Goal: Information Seeking & Learning: Learn about a topic

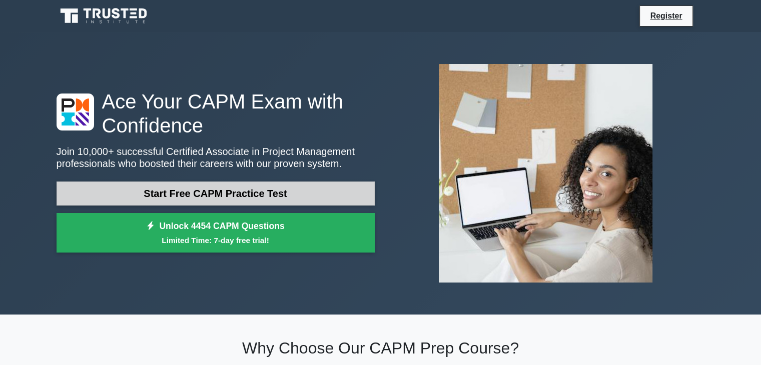
click at [318, 193] on link "Start Free CAPM Practice Test" at bounding box center [216, 194] width 318 height 24
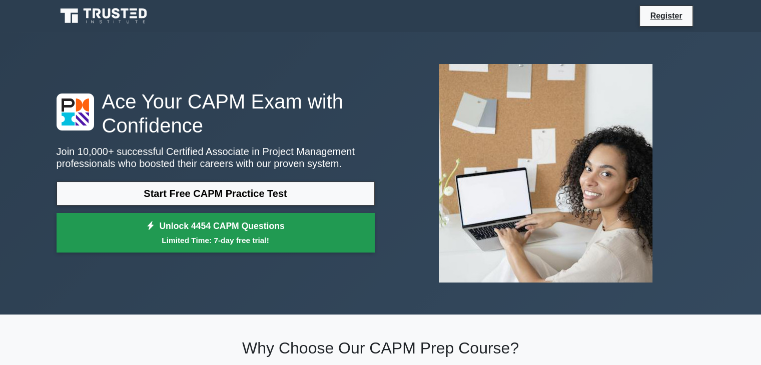
click at [206, 232] on link "Unlock 4454 CAPM Questions Limited Time: 7-day free trial!" at bounding box center [216, 233] width 318 height 40
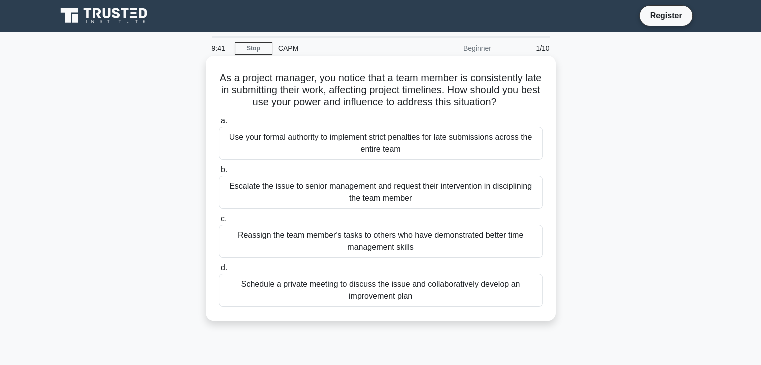
click at [431, 294] on div "Schedule a private meeting to discuss the issue and collaboratively develop an …" at bounding box center [381, 290] width 324 height 33
click at [219, 272] on input "d. Schedule a private meeting to discuss the issue and collaboratively develop …" at bounding box center [219, 268] width 0 height 7
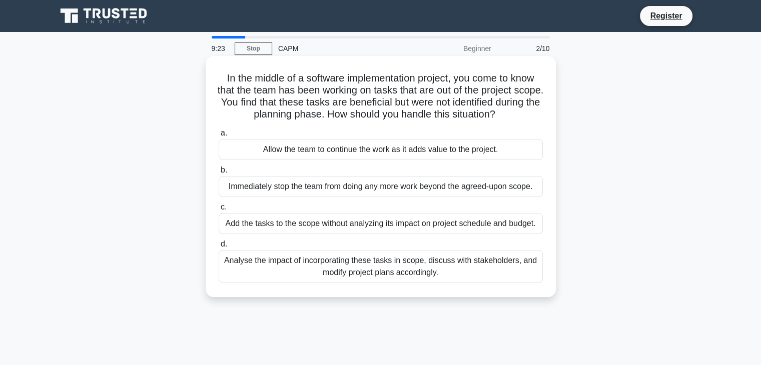
click at [354, 275] on div "Analyse the impact of incorporating these tasks in scope, discuss with stakehol…" at bounding box center [381, 266] width 324 height 33
click at [219, 248] on input "d. Analyse the impact of incorporating these tasks in scope, discuss with stake…" at bounding box center [219, 244] width 0 height 7
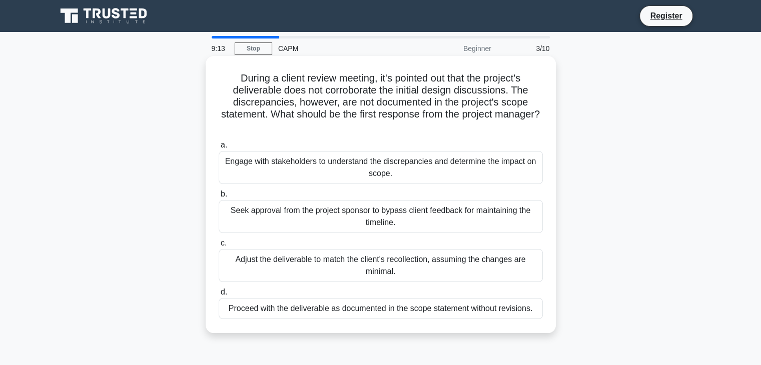
click at [451, 175] on div "Engage with stakeholders to understand the discrepancies and determine the impa…" at bounding box center [381, 167] width 324 height 33
click at [219, 149] on input "a. Engage with stakeholders to understand the discrepancies and determine the i…" at bounding box center [219, 145] width 0 height 7
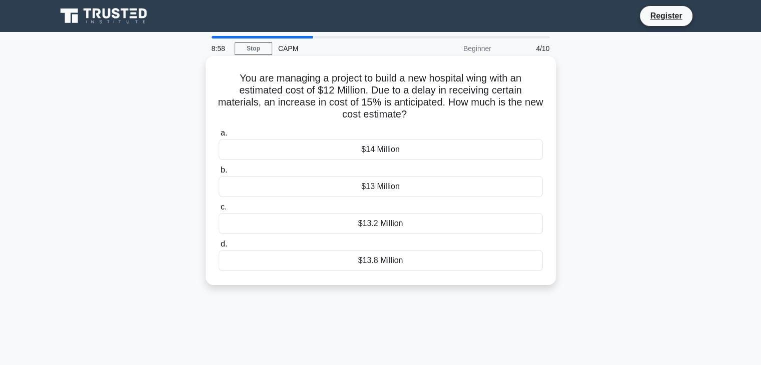
click at [390, 261] on div "$13.8 Million" at bounding box center [381, 260] width 324 height 21
click at [219, 248] on input "d. $13.8 Million" at bounding box center [219, 244] width 0 height 7
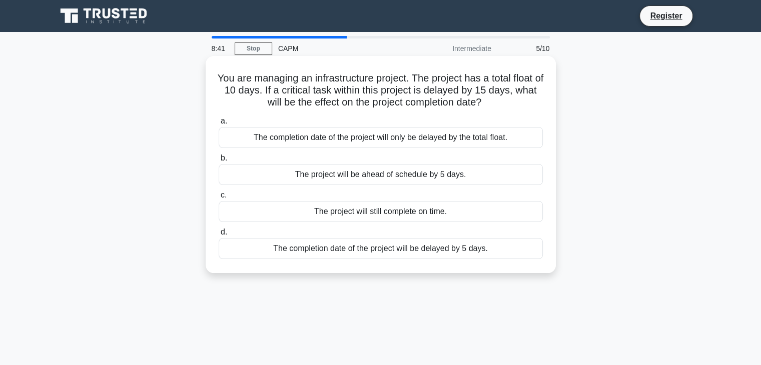
click at [440, 247] on div "The completion date of the project will be delayed by 5 days." at bounding box center [381, 248] width 324 height 21
click at [219, 236] on input "d. The completion date of the project will be delayed by 5 days." at bounding box center [219, 232] width 0 height 7
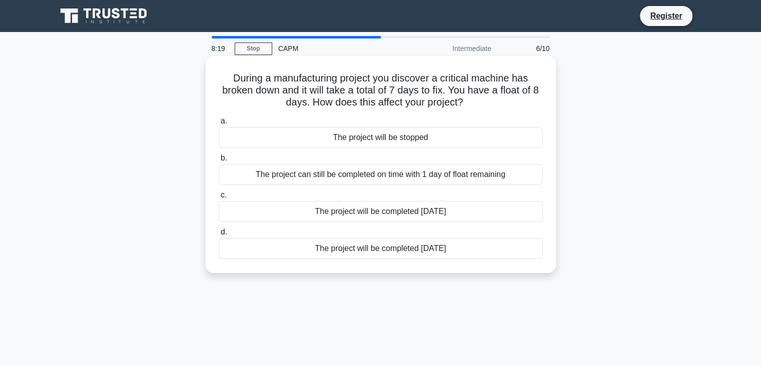
click at [456, 179] on div "The project can still be completed on time with 1 day of float remaining" at bounding box center [381, 174] width 324 height 21
click at [219, 162] on input "b. The project can still be completed on time with 1 day of float remaining" at bounding box center [219, 158] width 0 height 7
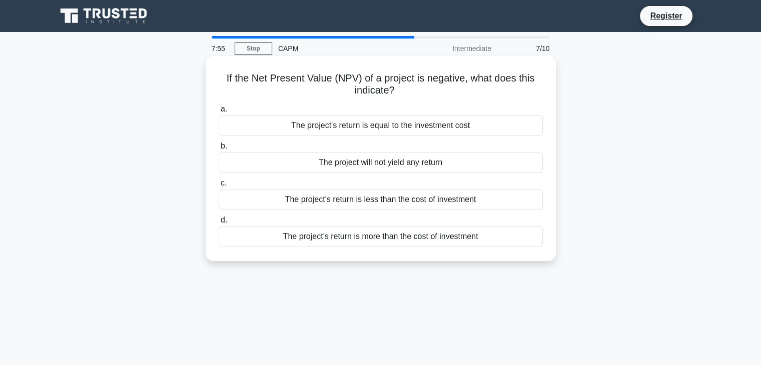
click at [394, 204] on div "The project's return is less than the cost of investment" at bounding box center [381, 199] width 324 height 21
click at [219, 187] on input "c. The project's return is less than the cost of investment" at bounding box center [219, 183] width 0 height 7
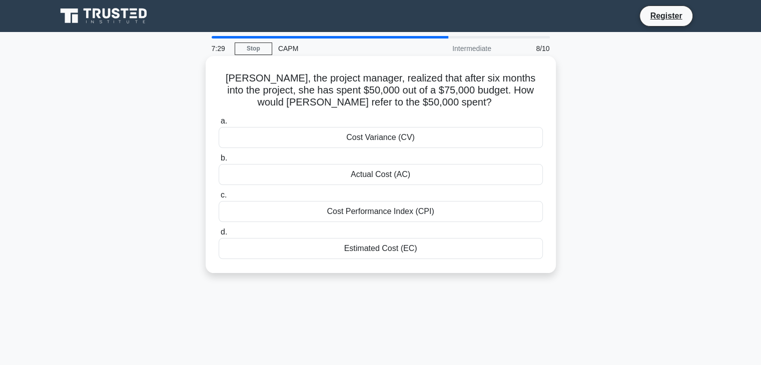
click at [411, 137] on div "Cost Variance (CV)" at bounding box center [381, 137] width 324 height 21
click at [219, 125] on input "a. Cost Variance (CV)" at bounding box center [219, 121] width 0 height 7
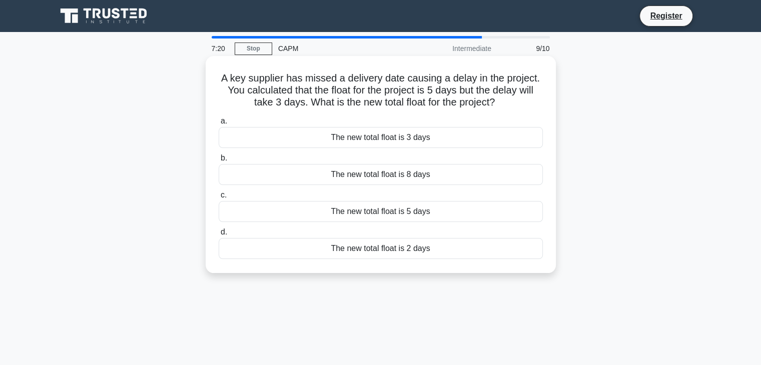
click at [404, 179] on div "The new total float is 8 days" at bounding box center [381, 174] width 324 height 21
click at [219, 162] on input "b. The new total float is 8 days" at bounding box center [219, 158] width 0 height 7
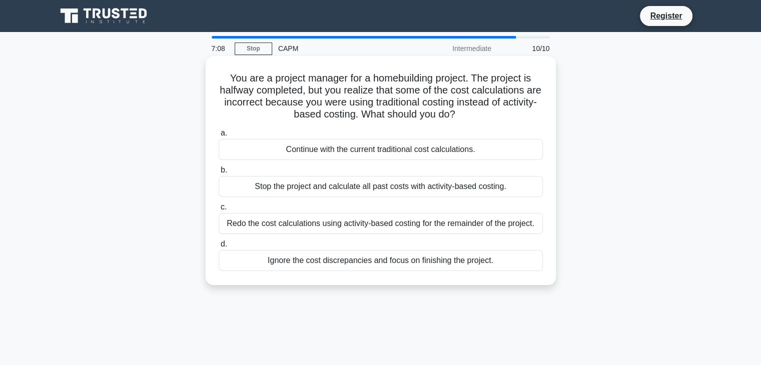
click at [364, 230] on div "Redo the cost calculations using activity-based costing for the remainder of th…" at bounding box center [381, 223] width 324 height 21
click at [219, 211] on input "c. Redo the cost calculations using activity-based costing for the remainder of…" at bounding box center [219, 207] width 0 height 7
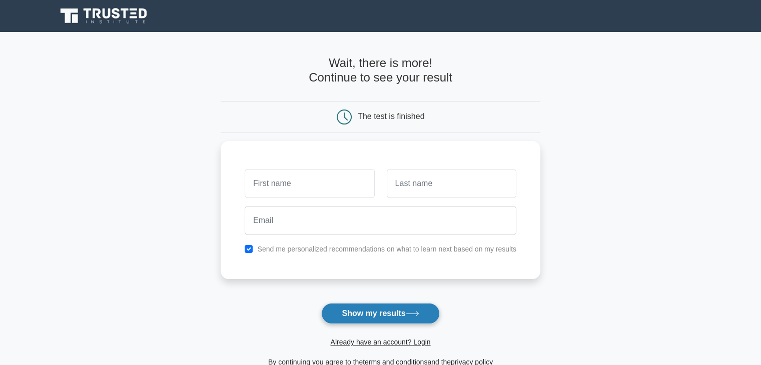
click at [387, 322] on button "Show my results" at bounding box center [380, 313] width 118 height 21
type input "alvin"
click at [360, 303] on button "Show my results" at bounding box center [380, 313] width 118 height 21
type input "sim"
click at [392, 311] on button "Show my results" at bounding box center [380, 313] width 118 height 21
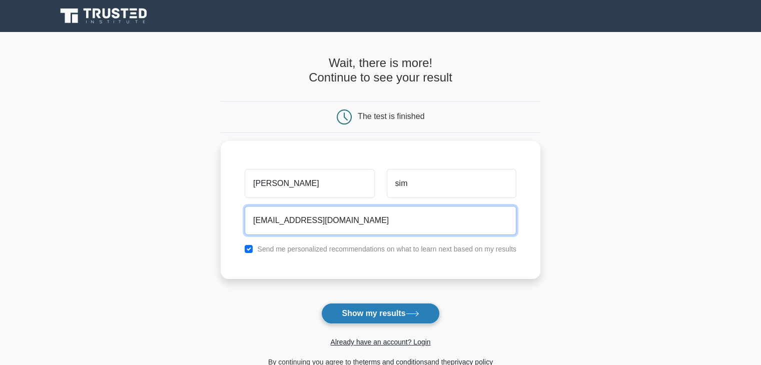
type input "cc@gmail.com"
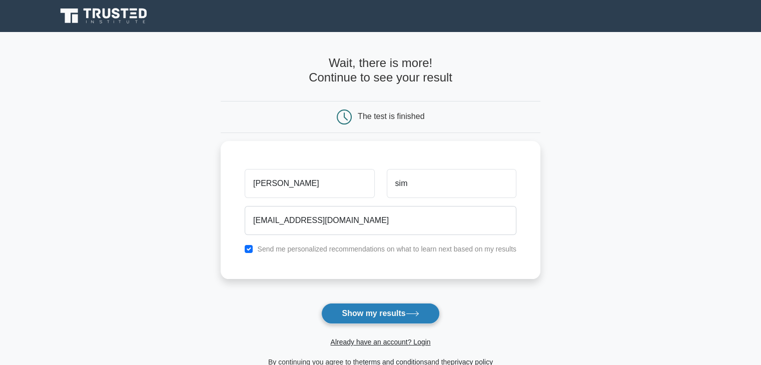
click at [368, 316] on button "Show my results" at bounding box center [380, 313] width 118 height 21
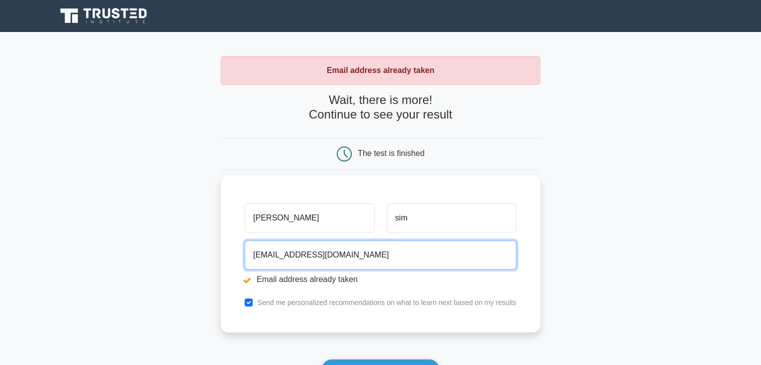
click at [263, 253] on input "cc@gmail.com" at bounding box center [381, 255] width 272 height 29
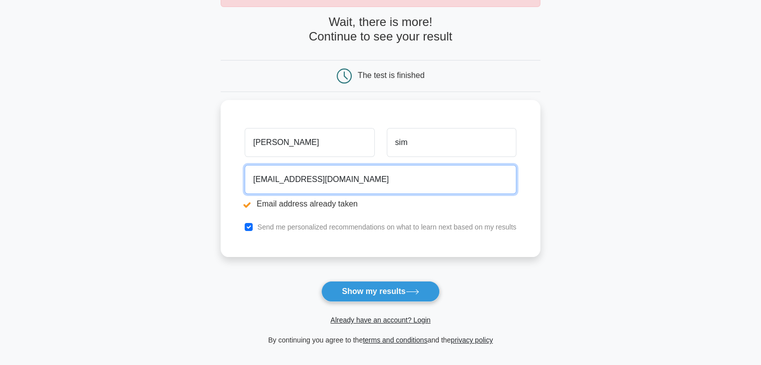
scroll to position [82, 0]
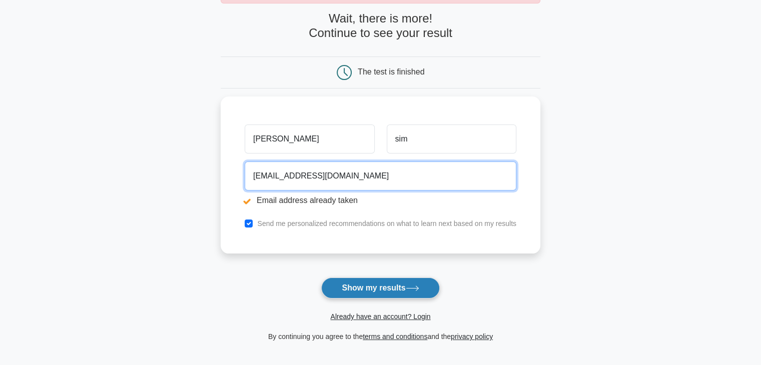
type input "cc6282@gmail.com"
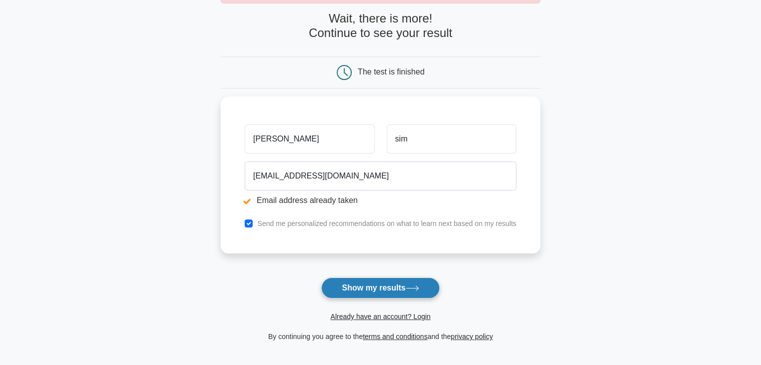
click at [368, 287] on button "Show my results" at bounding box center [380, 288] width 118 height 21
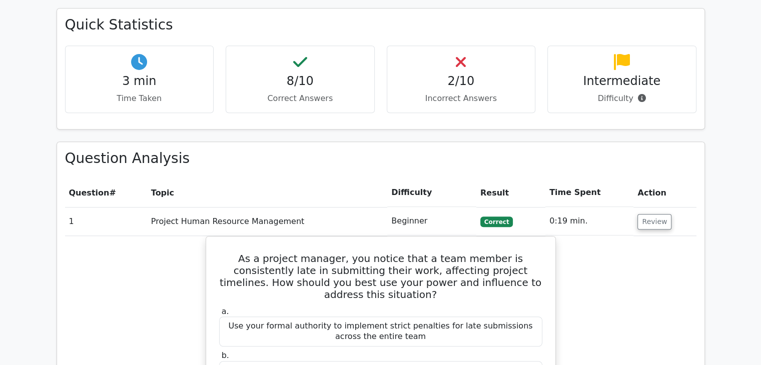
scroll to position [657, 0]
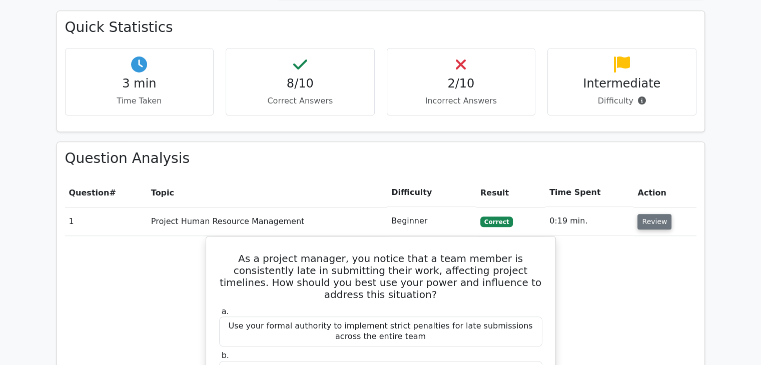
click at [664, 214] on button "Review" at bounding box center [655, 222] width 34 height 16
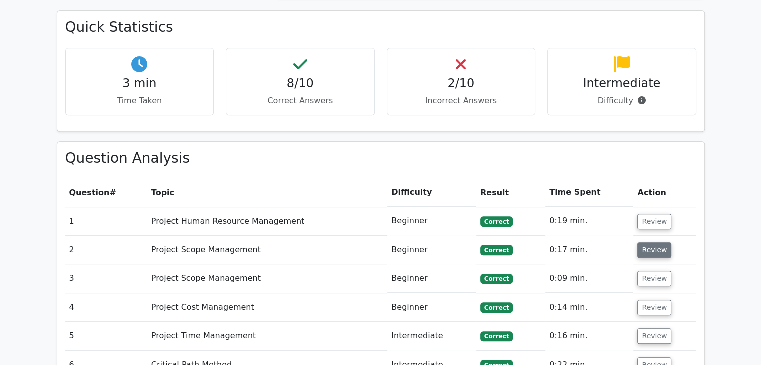
click at [656, 243] on button "Review" at bounding box center [655, 251] width 34 height 16
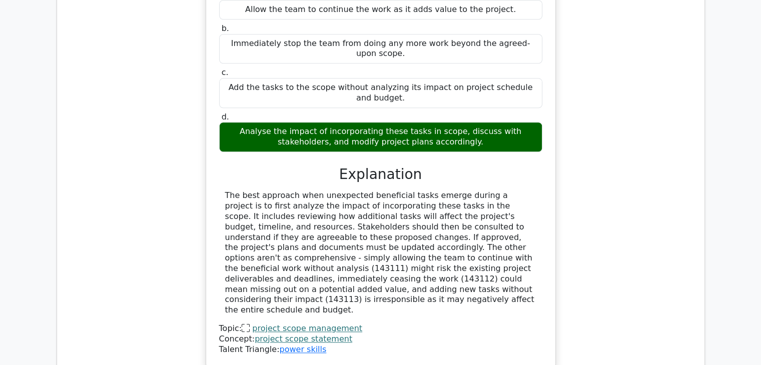
scroll to position [1071, 0]
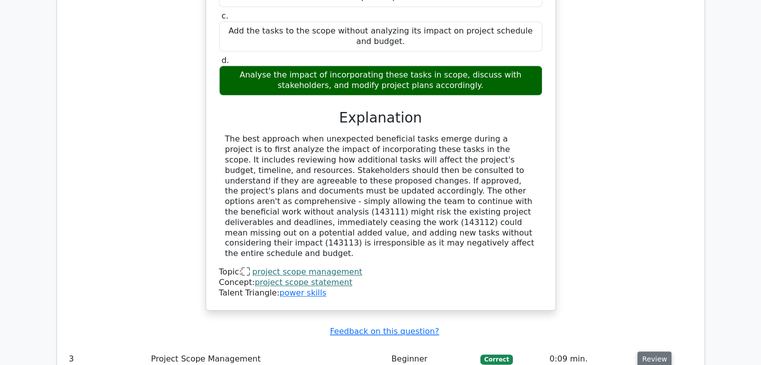
click at [645, 352] on button "Review" at bounding box center [655, 360] width 34 height 16
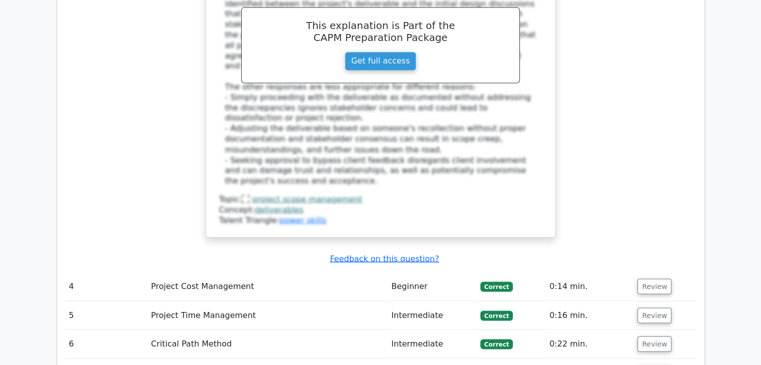
scroll to position [1763, 0]
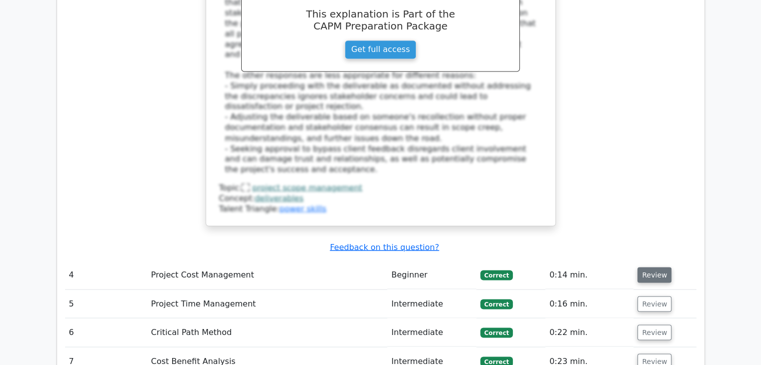
click at [650, 267] on button "Review" at bounding box center [655, 275] width 34 height 16
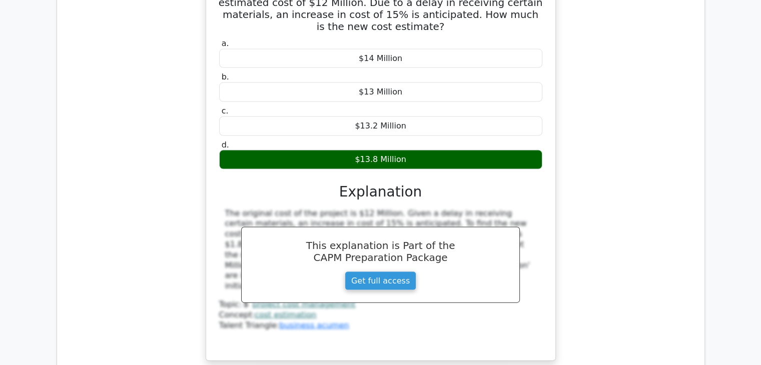
scroll to position [2262, 0]
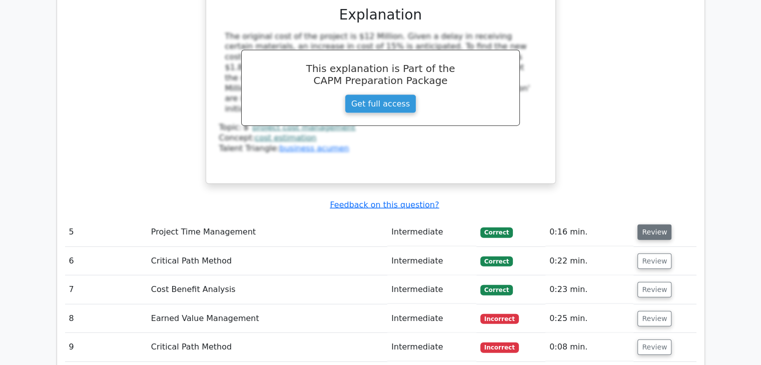
click at [646, 225] on button "Review" at bounding box center [655, 233] width 34 height 16
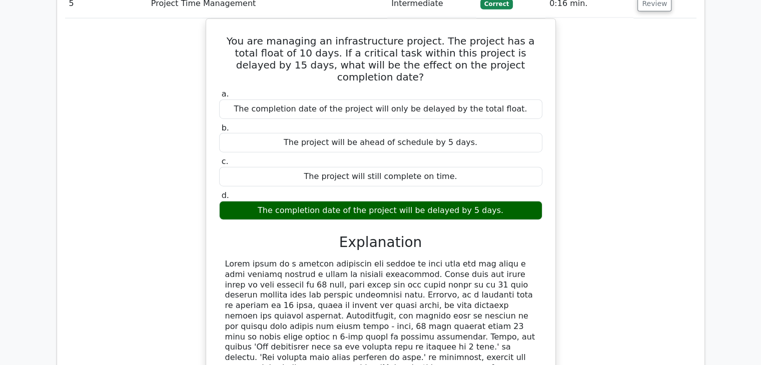
scroll to position [2582, 0]
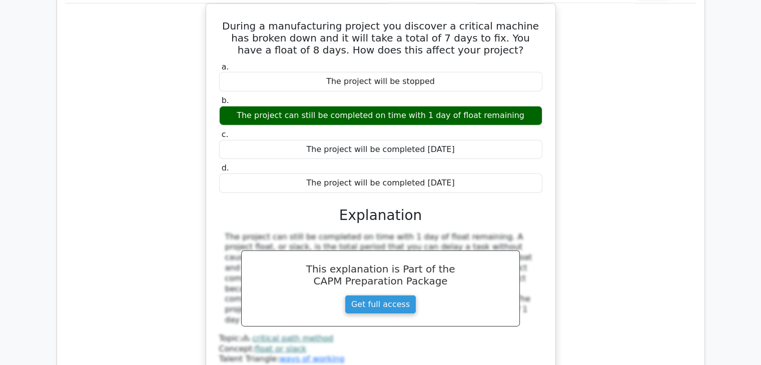
scroll to position [3061, 0]
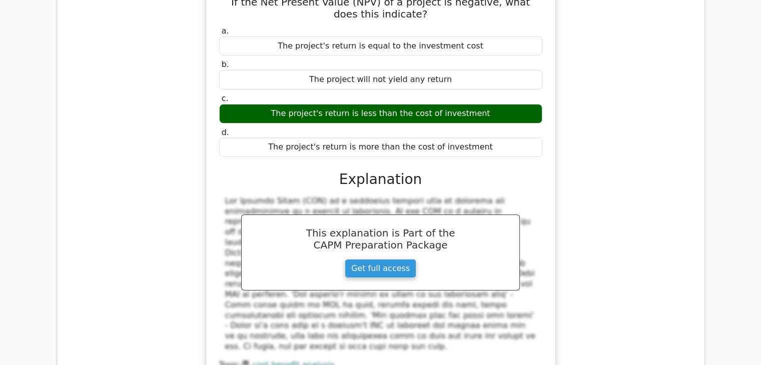
scroll to position [3524, 0]
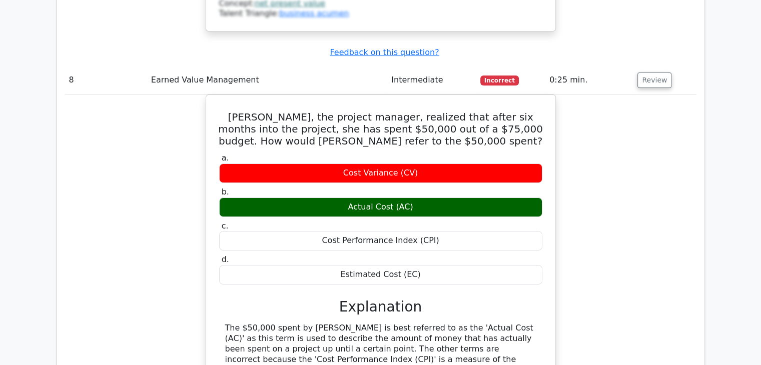
scroll to position [3884, 0]
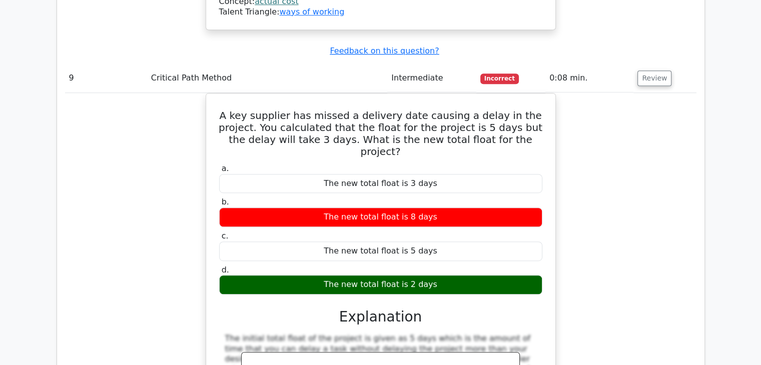
scroll to position [4370, 0]
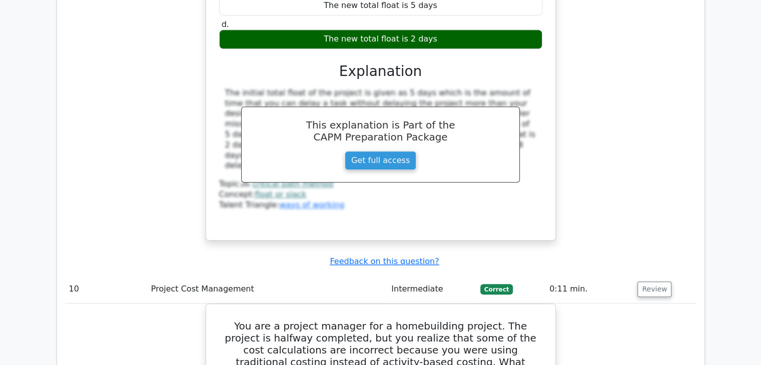
scroll to position [4575, 0]
